Goal: Information Seeking & Learning: Find specific fact

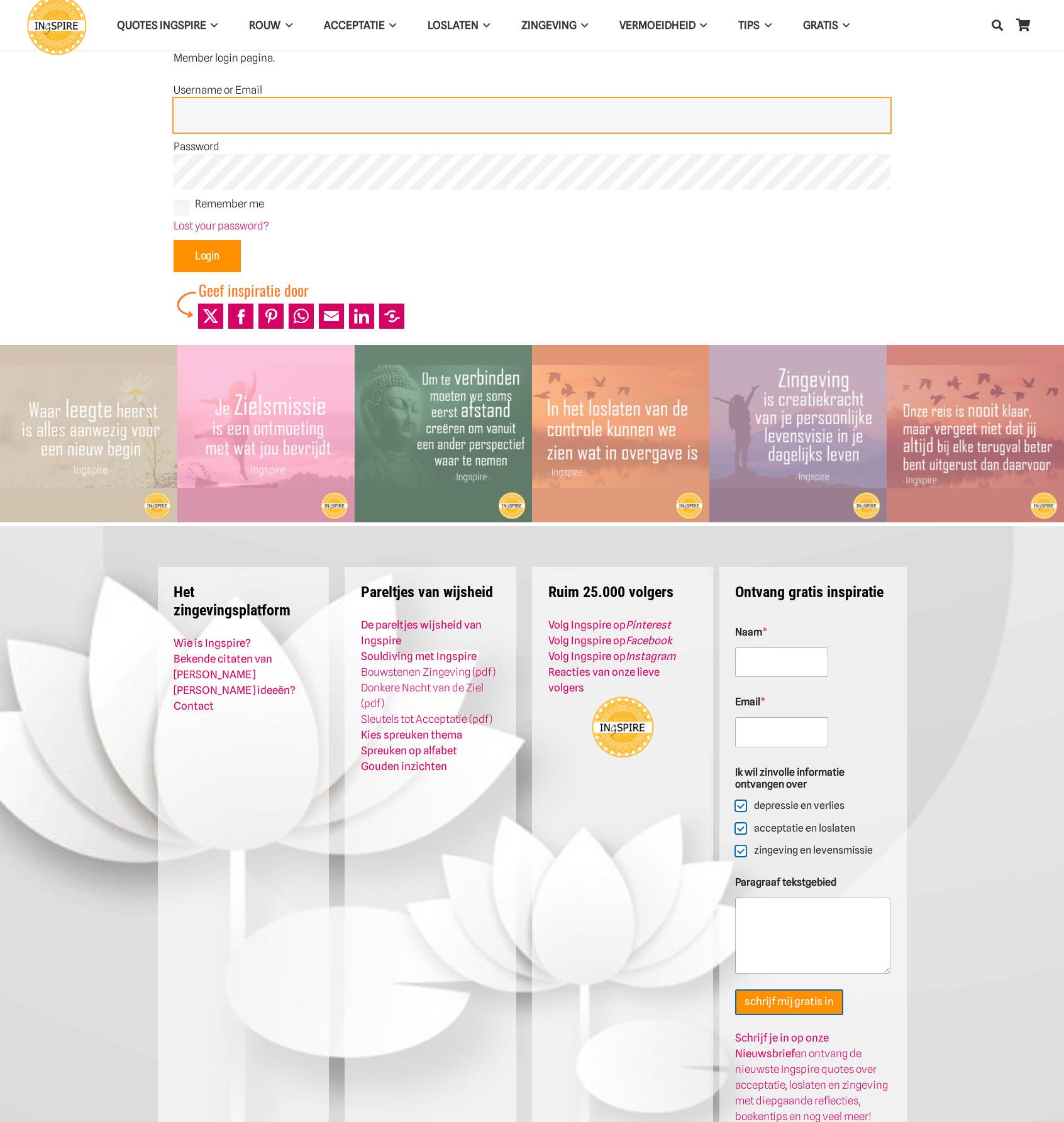
click at [294, 123] on input "Username or Email" at bounding box center [532, 116] width 717 height 35
type input "Admin"
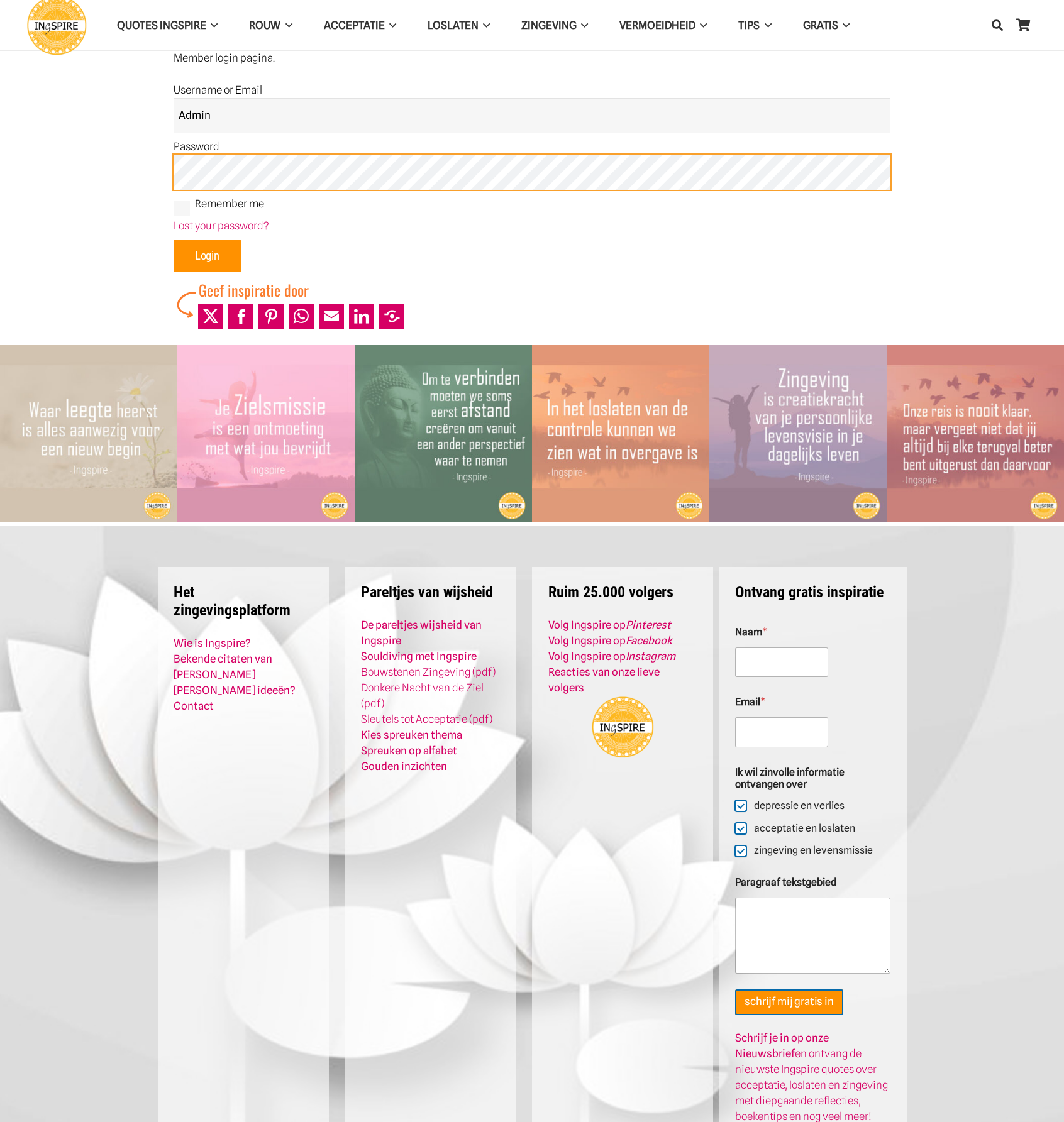
click at [174, 240] on input "Login" at bounding box center [207, 256] width 67 height 33
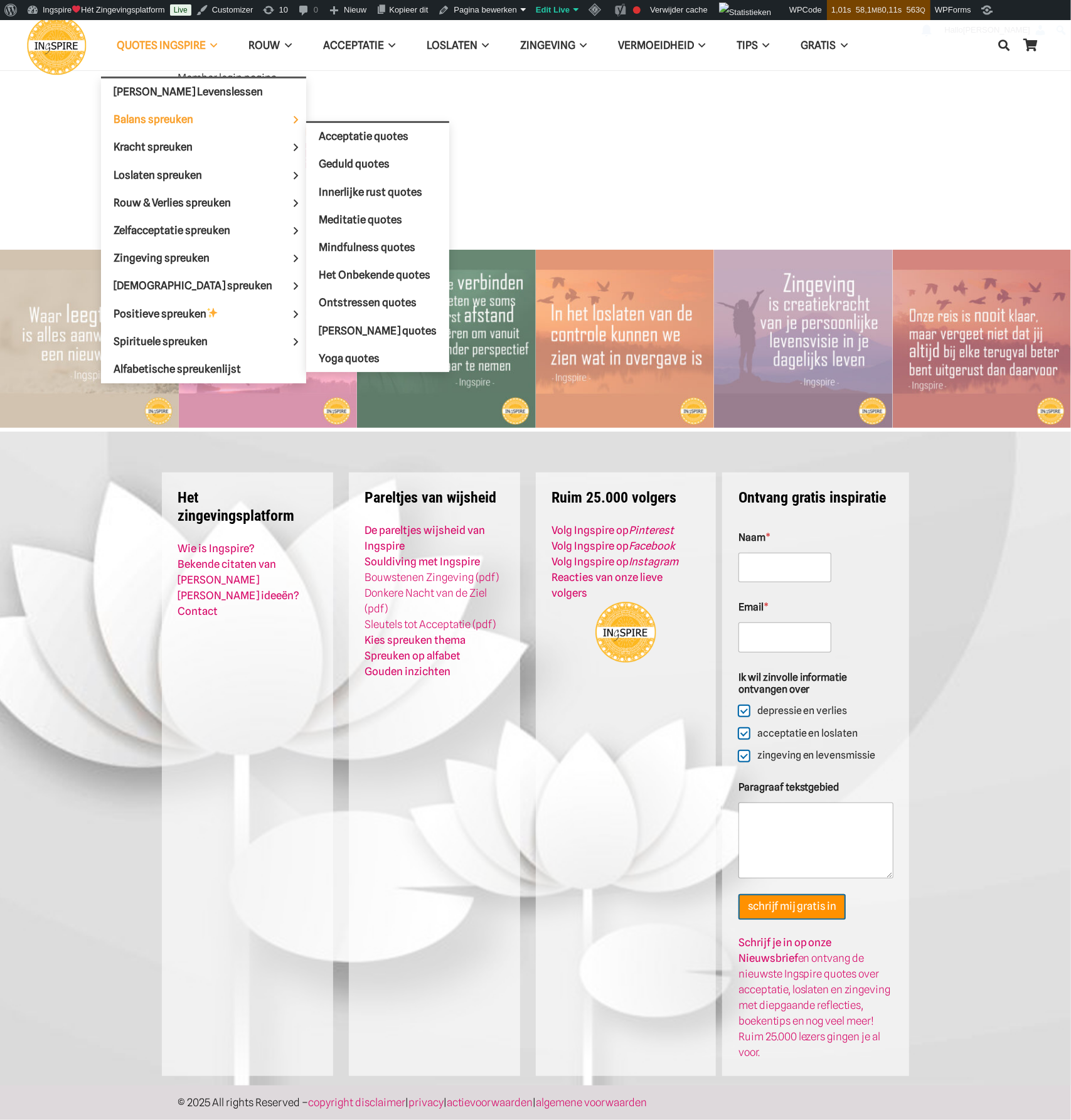
click at [156, 120] on span "Balans spreuken" at bounding box center [164, 119] width 101 height 13
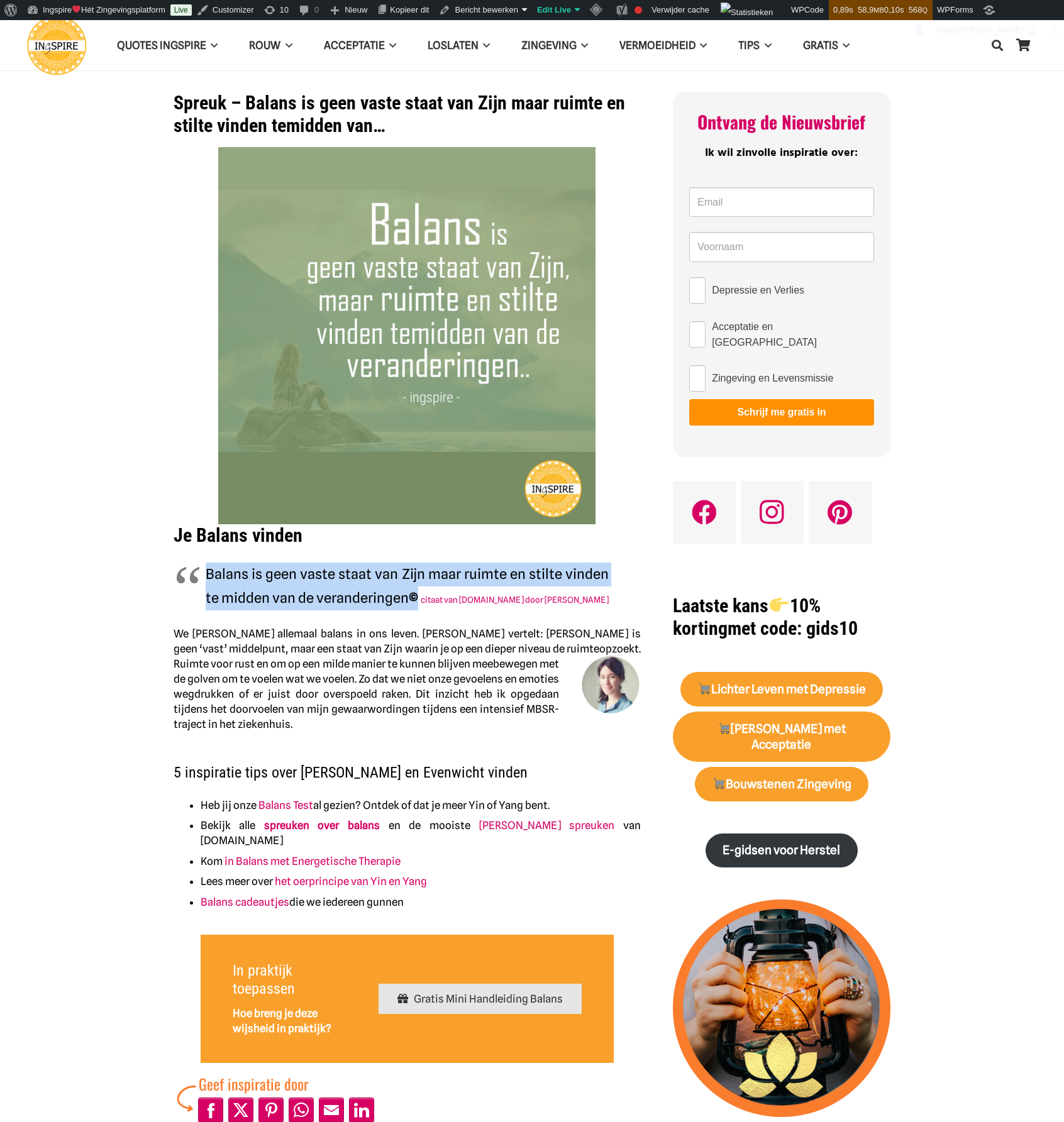
drag, startPoint x: 208, startPoint y: 574, endPoint x: 417, endPoint y: 598, distance: 210.4
click at [417, 598] on span "Balans is geen vaste staat van Zijn maar ruimte en stilte vinden [PERSON_NAME] …" at bounding box center [407, 586] width 403 height 40
copy span "Balans is geen vaste staat van Zijn maar ruimte en stilte vinden [PERSON_NAME] …"
